Goal: Task Accomplishment & Management: Manage account settings

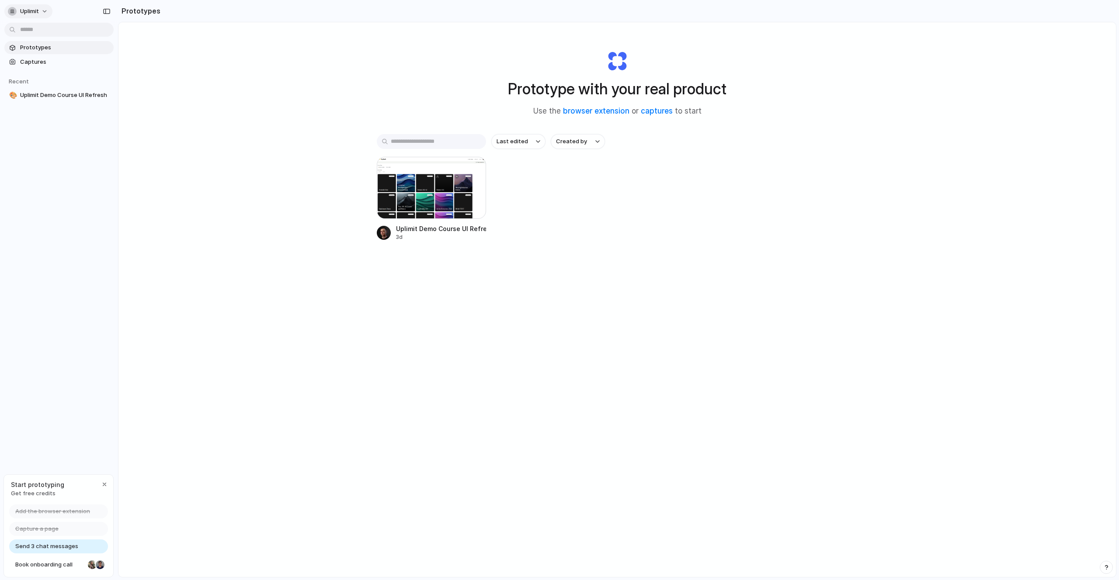
click at [40, 10] on button "Uplimit" at bounding box center [28, 11] width 48 height 14
click at [47, 42] on span "Invite members" at bounding box center [41, 45] width 42 height 9
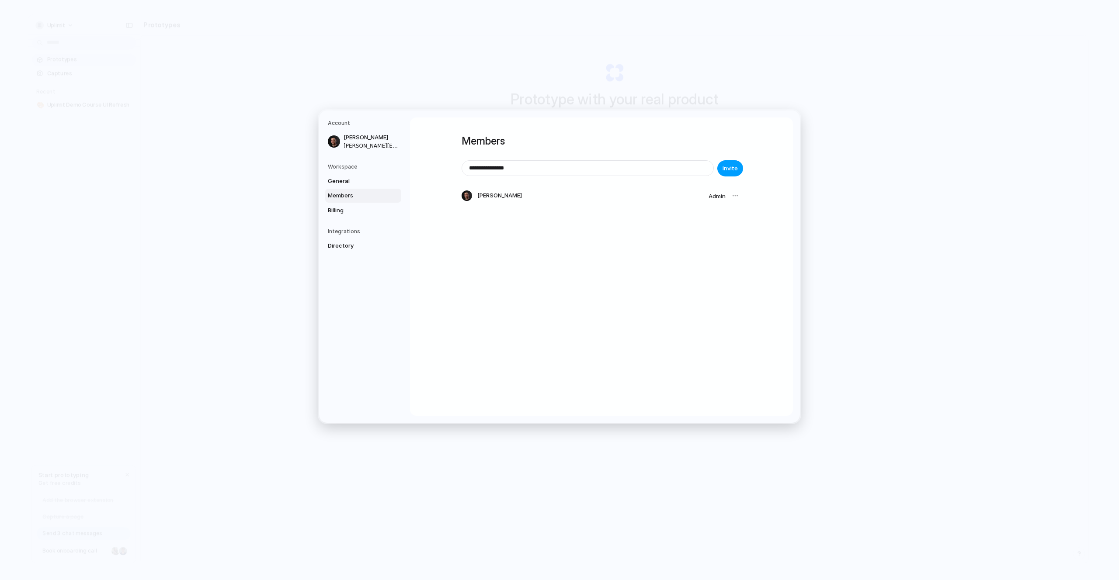
type input "**********"
click at [729, 173] on button "Invite" at bounding box center [730, 168] width 26 height 16
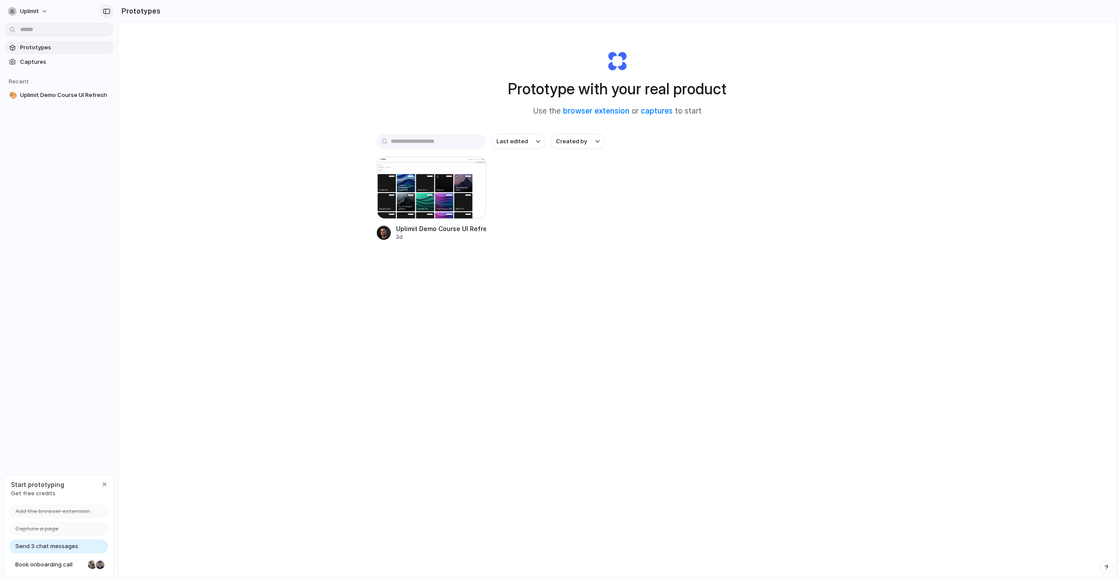
click at [104, 9] on div "button" at bounding box center [107, 11] width 8 height 6
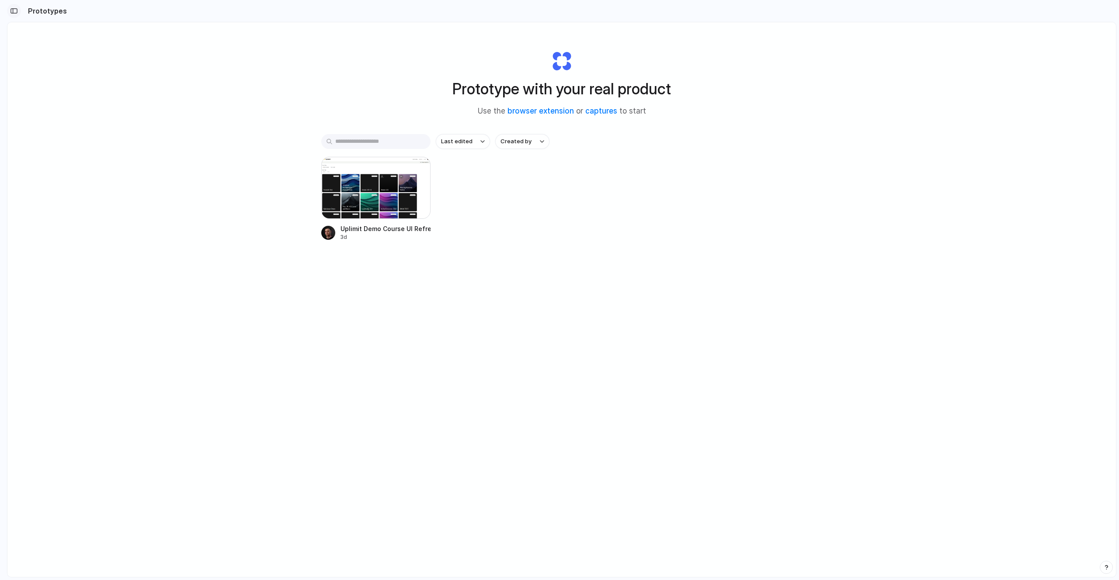
click at [11, 10] on div "button" at bounding box center [14, 11] width 8 height 6
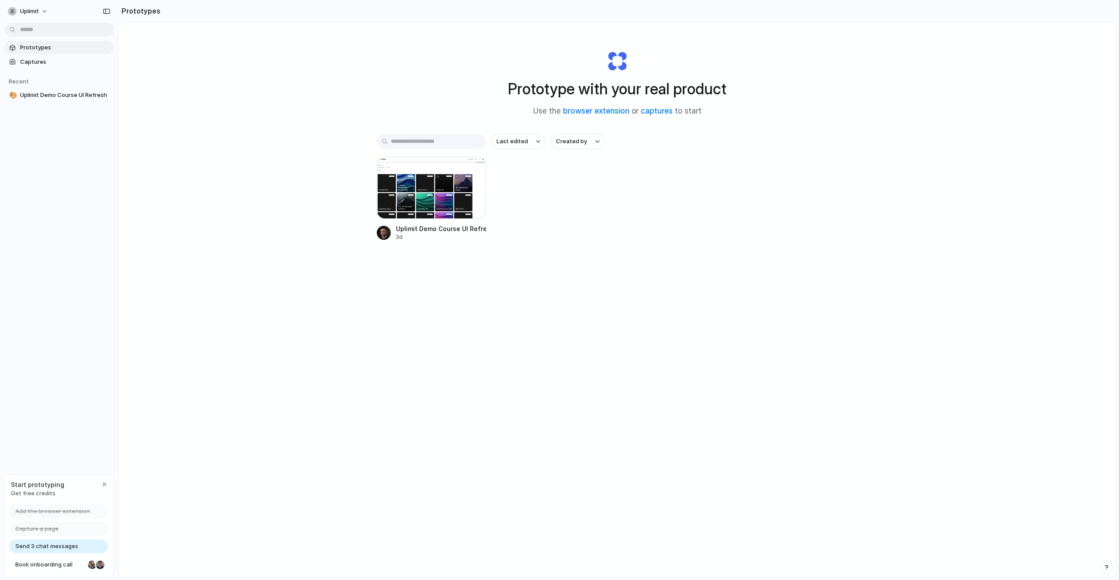
click at [66, 548] on span "Send 3 chat messages" at bounding box center [46, 546] width 63 height 9
click at [523, 140] on span "Last edited" at bounding box center [511, 141] width 31 height 9
click at [523, 140] on div "Last edited Last created Alphabetical" at bounding box center [559, 290] width 1119 height 580
click at [578, 142] on span "Created by" at bounding box center [571, 141] width 31 height 9
click at [579, 142] on div "All users [PERSON_NAME]" at bounding box center [559, 290] width 1119 height 580
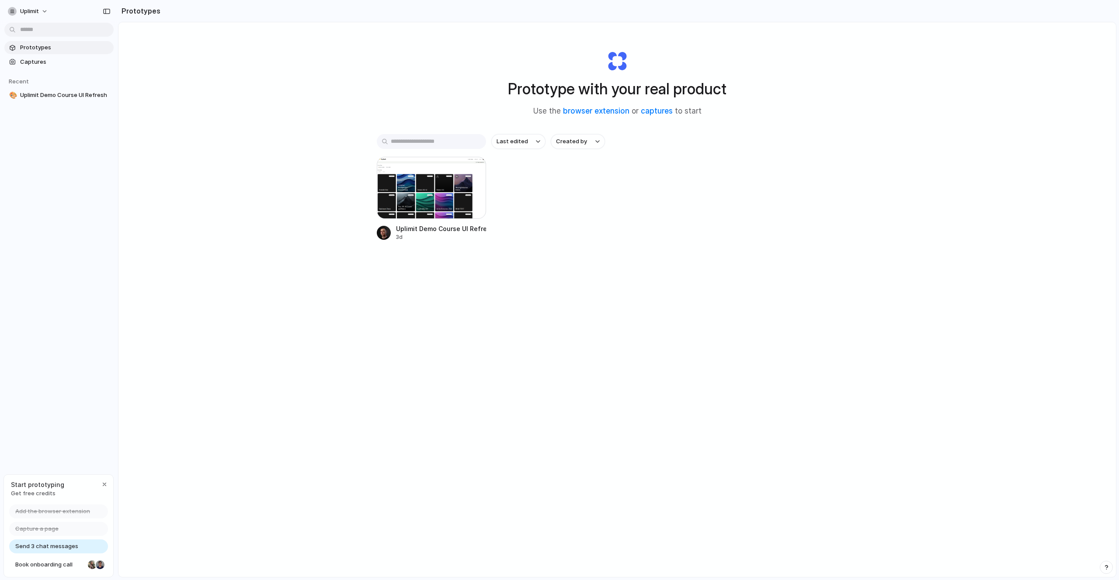
click at [720, 169] on div "Uplimit Demo Course UI Refresh 3d" at bounding box center [617, 199] width 481 height 84
click at [402, 83] on div "Prototype with your real product Use the browser extension or captures to start…" at bounding box center [616, 322] width 997 height 601
